Goal: Information Seeking & Learning: Learn about a topic

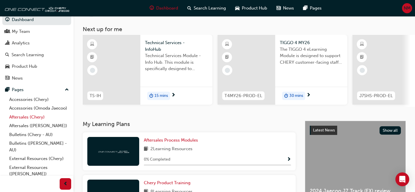
scroll to position [13, 0]
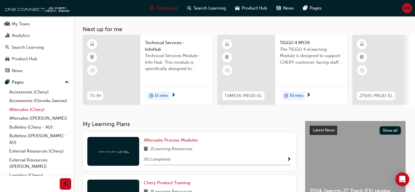
click at [33, 109] on link "Aftersales (Chery)" at bounding box center [39, 109] width 64 height 9
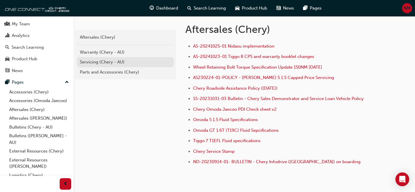
scroll to position [116, 0]
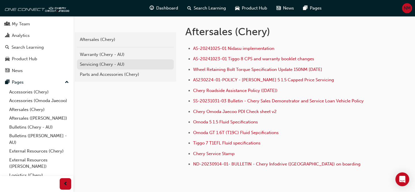
click at [107, 68] on link "Servicing (Chery - AU)" at bounding box center [125, 64] width 97 height 10
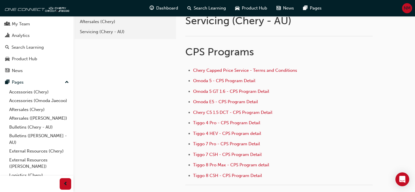
scroll to position [20, 0]
click at [246, 111] on span "Chery C5 1.5 DCT - CPS Program Detail" at bounding box center [232, 112] width 79 height 5
